Goal: Use online tool/utility: Utilize a website feature to perform a specific function

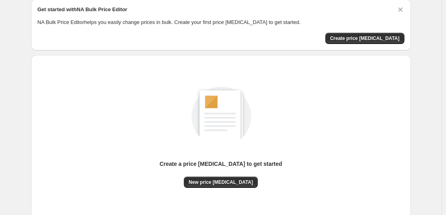
scroll to position [84, 0]
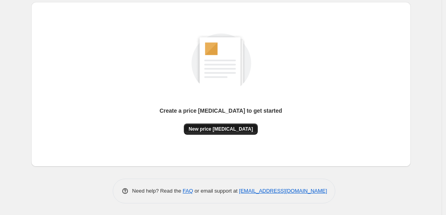
click at [232, 129] on span "New price change job" at bounding box center [221, 129] width 64 height 6
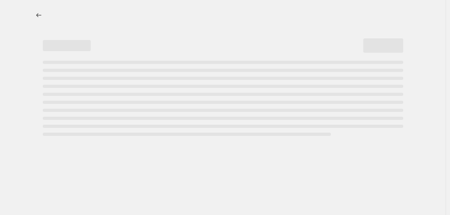
select select "percentage"
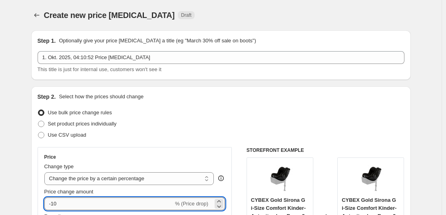
click at [142, 203] on input "-10" at bounding box center [108, 203] width 129 height 13
type input "-1"
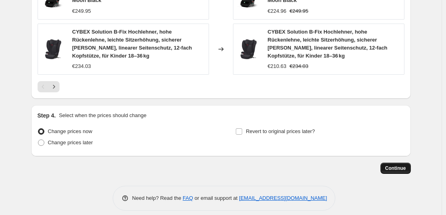
type input "-36"
click at [403, 165] on span "Continue" at bounding box center [395, 168] width 21 height 6
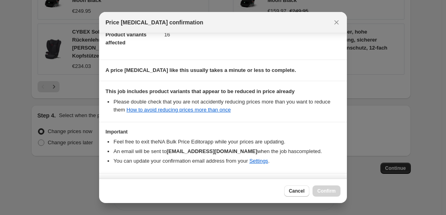
scroll to position [121, 0]
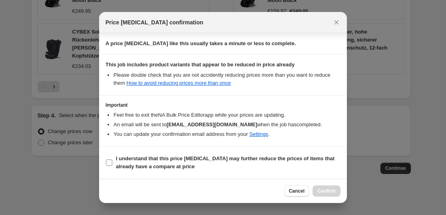
click at [153, 162] on span "I understand that this price change job may further reduce the prices of items …" at bounding box center [228, 163] width 224 height 16
click at [112, 162] on input "I understand that this price change job may further reduce the prices of items …" at bounding box center [109, 162] width 6 height 6
checkbox input "true"
click at [327, 193] on span "Confirm" at bounding box center [326, 191] width 18 height 6
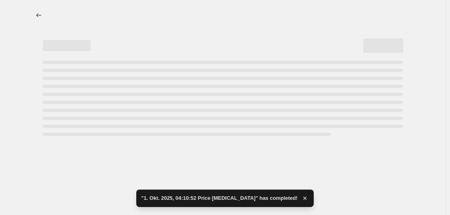
select select "percentage"
